Goal: Browse casually

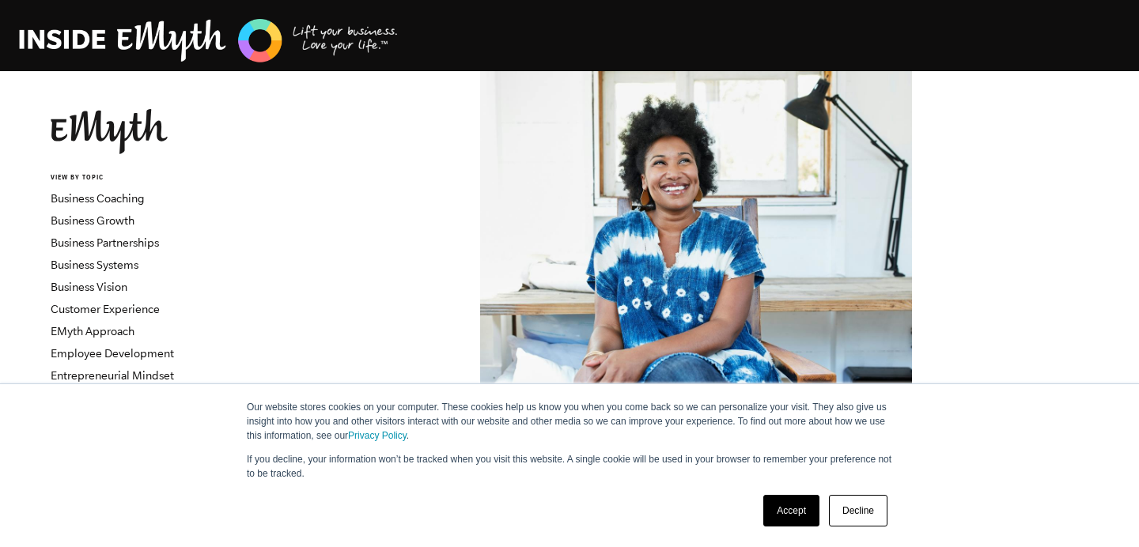
click at [187, 49] on img at bounding box center [209, 41] width 380 height 48
